Goal: Navigation & Orientation: Find specific page/section

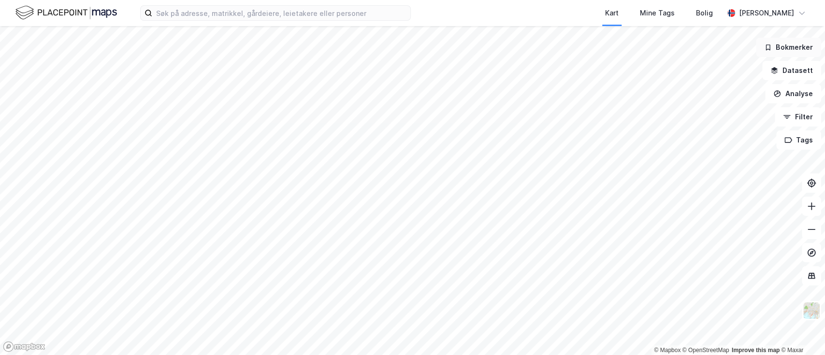
click at [794, 44] on button "Bokmerker" at bounding box center [788, 47] width 65 height 19
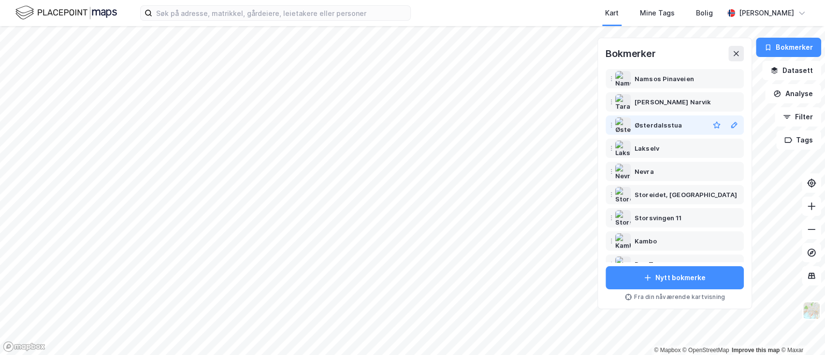
click at [664, 121] on div "Østerdalsstua" at bounding box center [658, 125] width 47 height 12
